Goal: Information Seeking & Learning: Learn about a topic

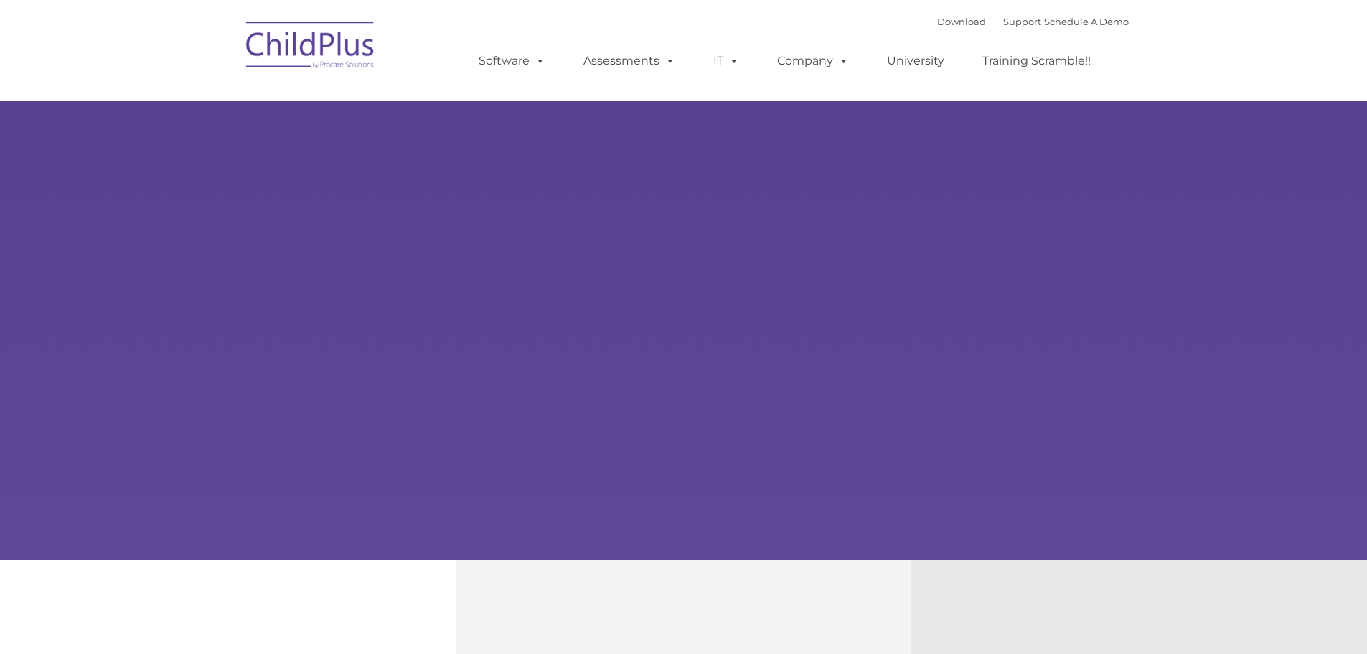
type input ""
select select "MEDIUM"
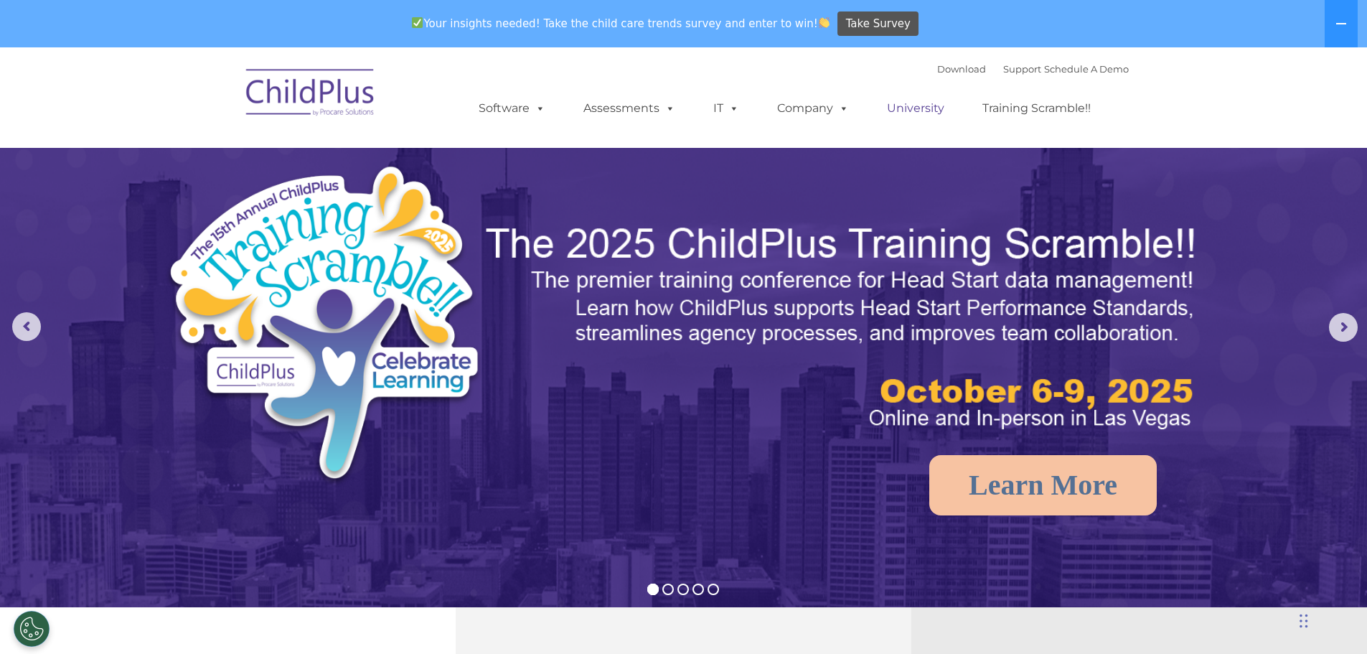
click at [899, 106] on link "University" at bounding box center [916, 108] width 86 height 29
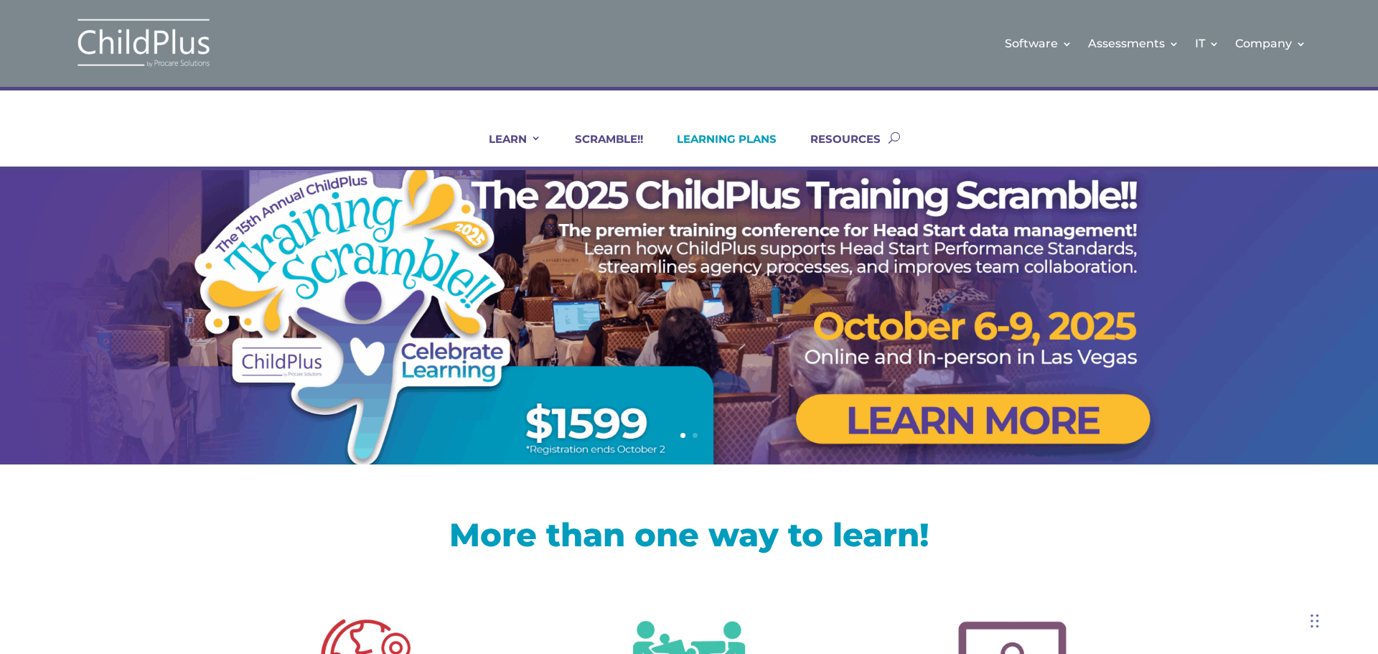
click at [711, 136] on link "LEARNING PLANS" at bounding box center [718, 149] width 118 height 34
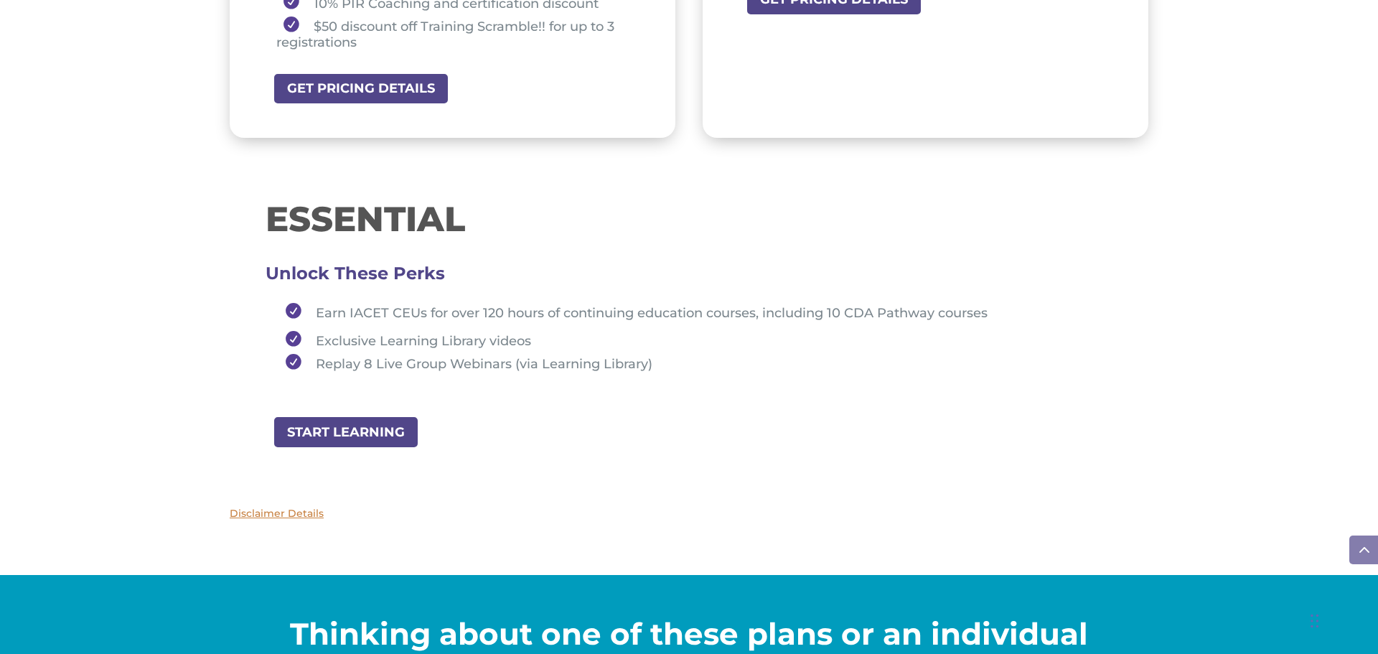
scroll to position [1493, 0]
